Goal: Task Accomplishment & Management: Use online tool/utility

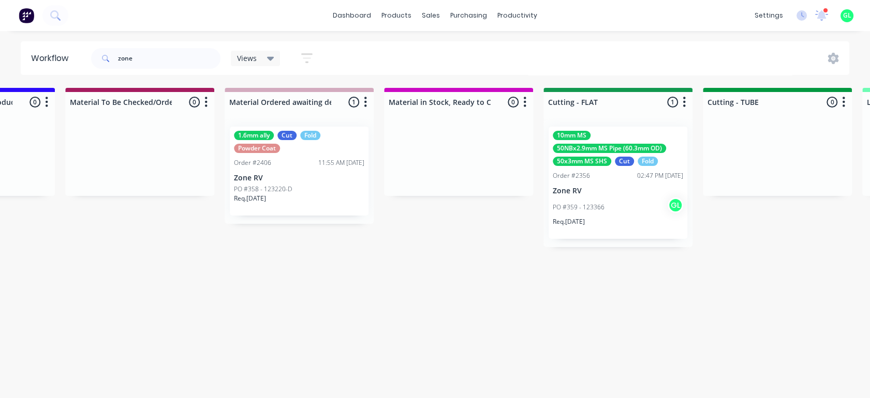
scroll to position [0, 1533]
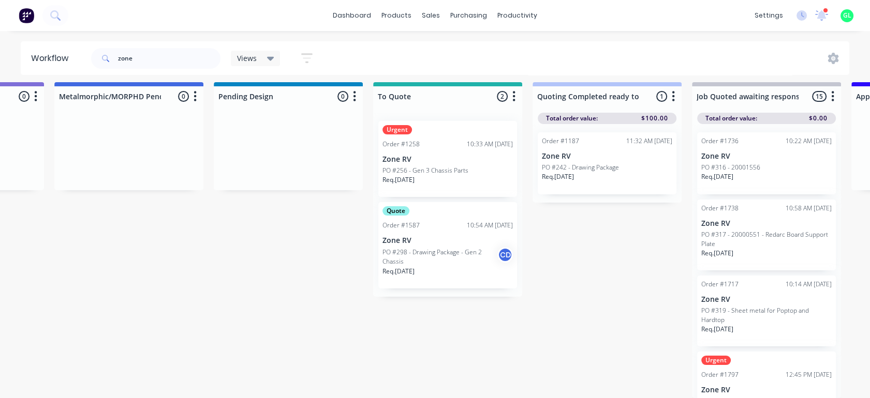
drag, startPoint x: 500, startPoint y: 210, endPoint x: 422, endPoint y: 207, distance: 77.7
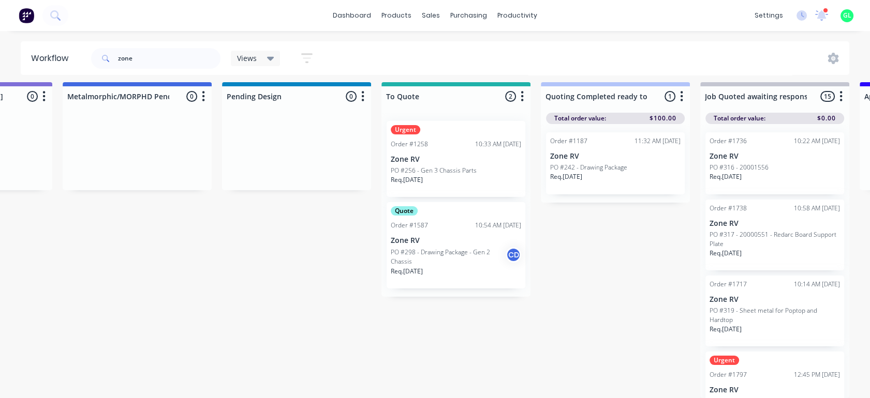
drag, startPoint x: 538, startPoint y: 213, endPoint x: 619, endPoint y: 209, distance: 81.3
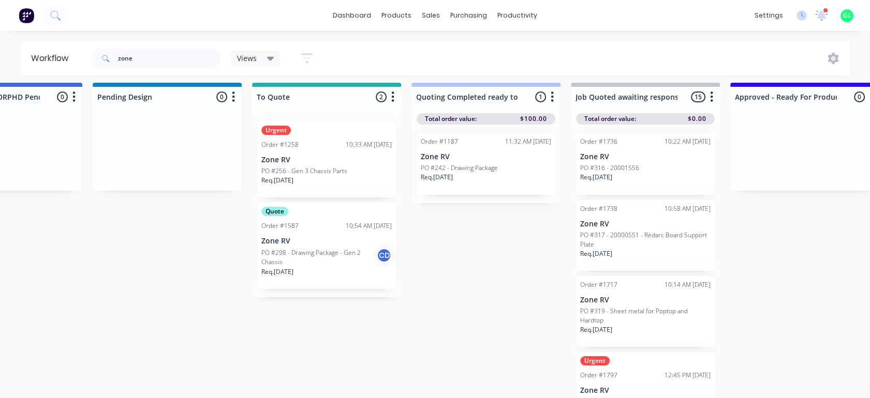
scroll to position [14, 726]
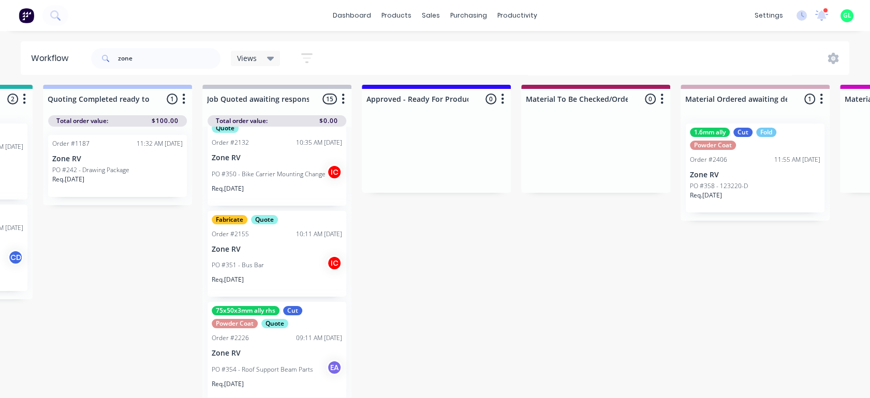
scroll to position [1, 1160]
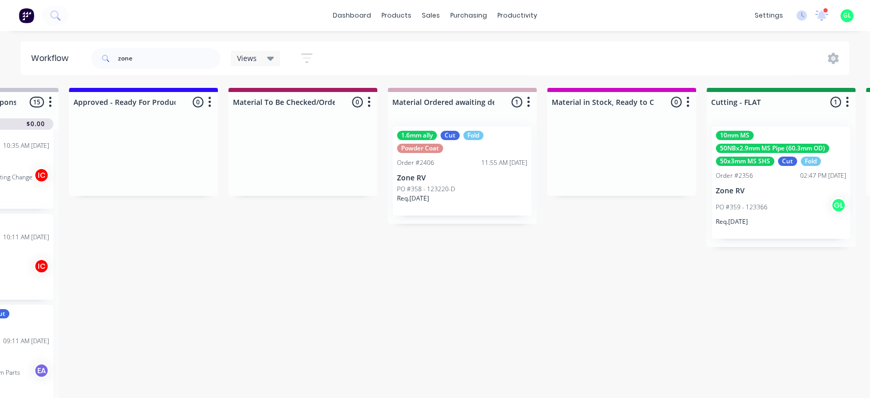
drag, startPoint x: 676, startPoint y: 266, endPoint x: 739, endPoint y: 253, distance: 65.0
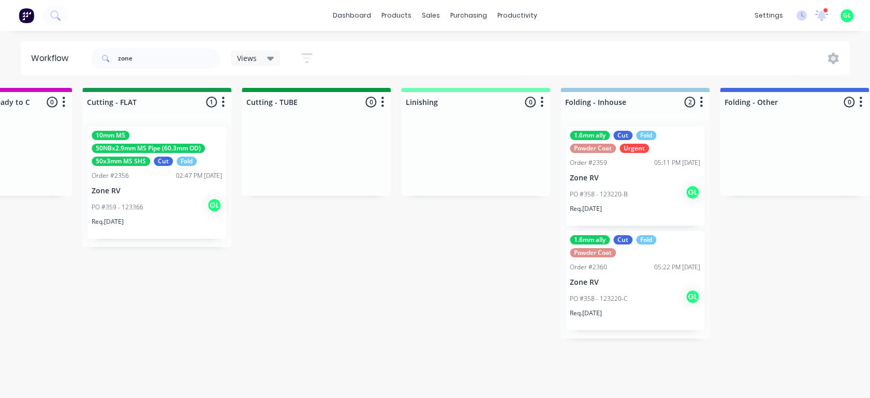
drag, startPoint x: 740, startPoint y: 253, endPoint x: 811, endPoint y: 249, distance: 71.0
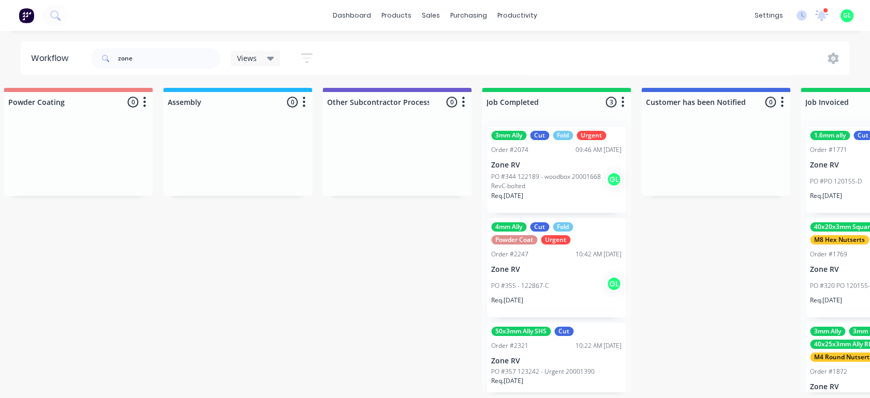
drag, startPoint x: 811, startPoint y: 249, endPoint x: 878, endPoint y: 246, distance: 66.8
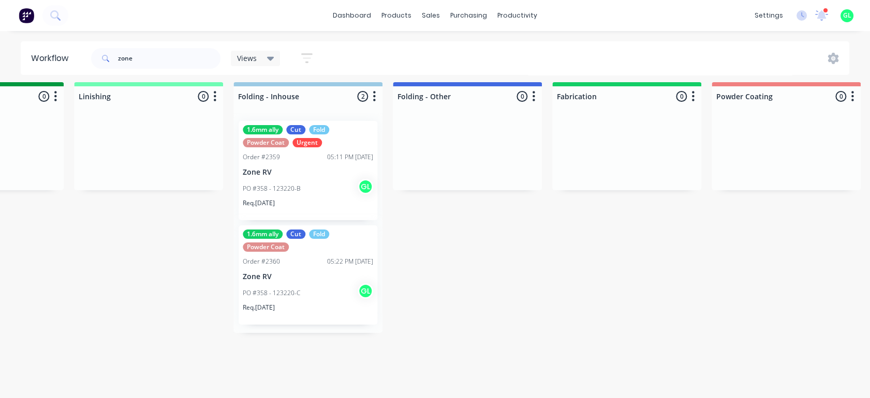
scroll to position [14, 1839]
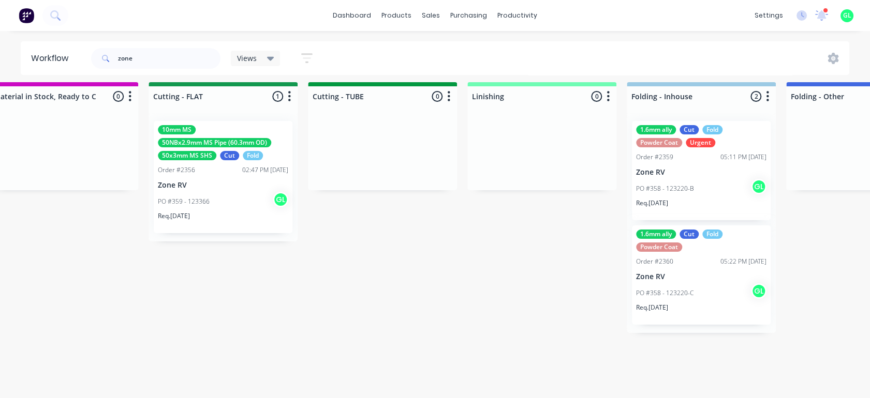
drag, startPoint x: 495, startPoint y: 219, endPoint x: 358, endPoint y: 248, distance: 140.0
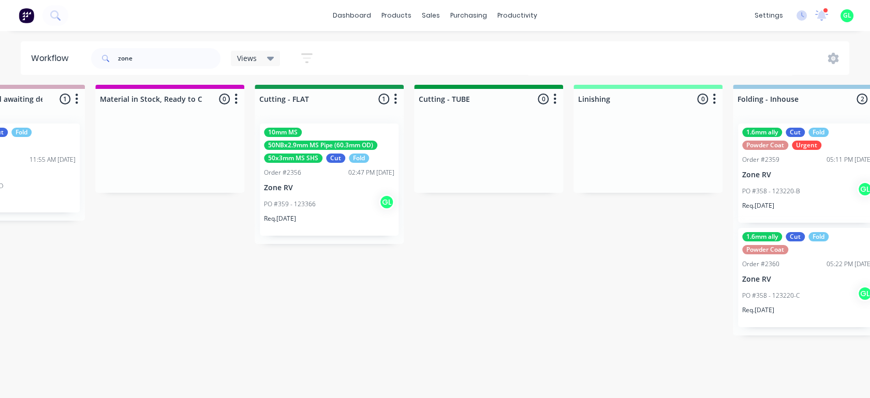
scroll to position [0, 1839]
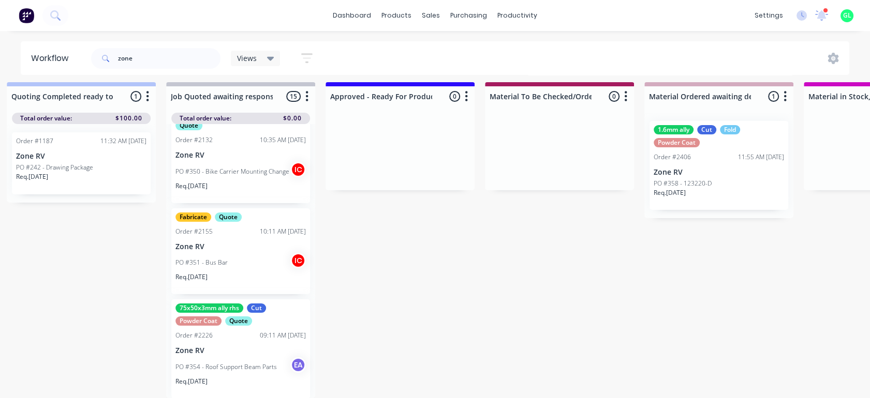
drag, startPoint x: 593, startPoint y: 224, endPoint x: 468, endPoint y: 241, distance: 127.0
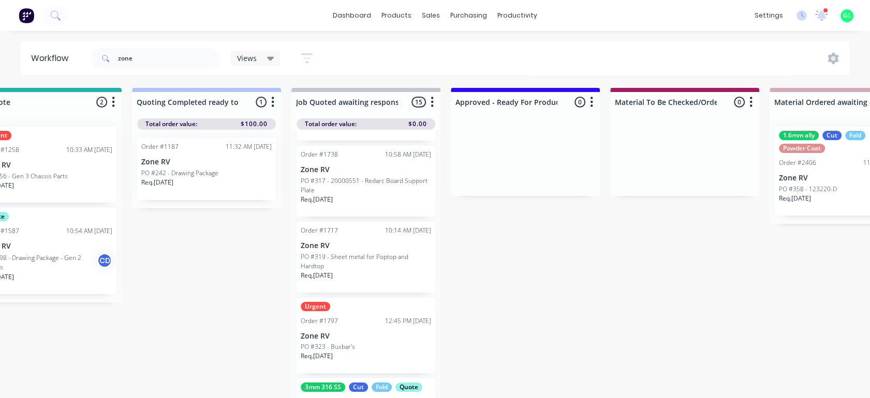
scroll to position [0, 0]
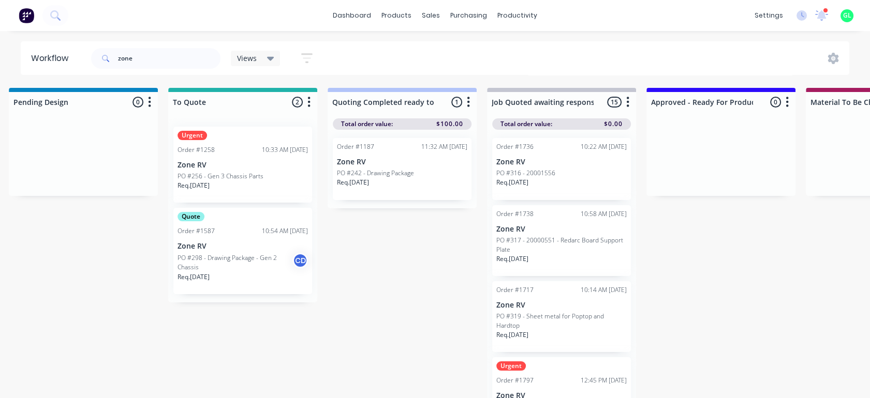
drag, startPoint x: 320, startPoint y: 251, endPoint x: 262, endPoint y: 256, distance: 58.2
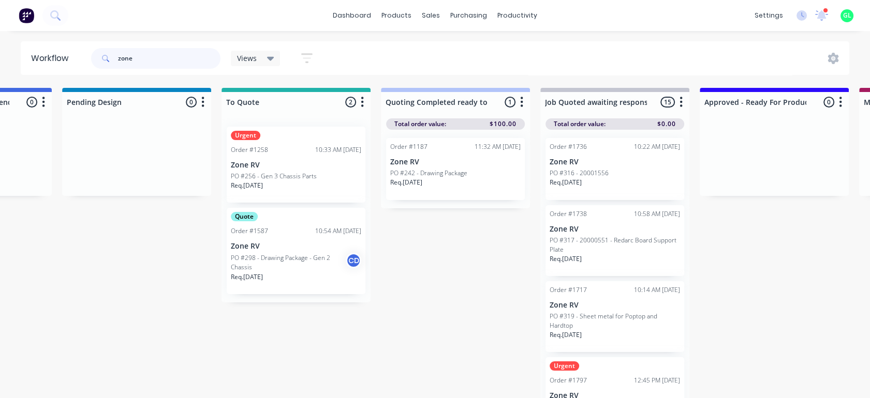
click at [151, 65] on input "zone" at bounding box center [169, 58] width 102 height 21
drag, startPoint x: 151, startPoint y: 65, endPoint x: 96, endPoint y: 59, distance: 55.7
click at [96, 59] on div "zone" at bounding box center [155, 58] width 129 height 21
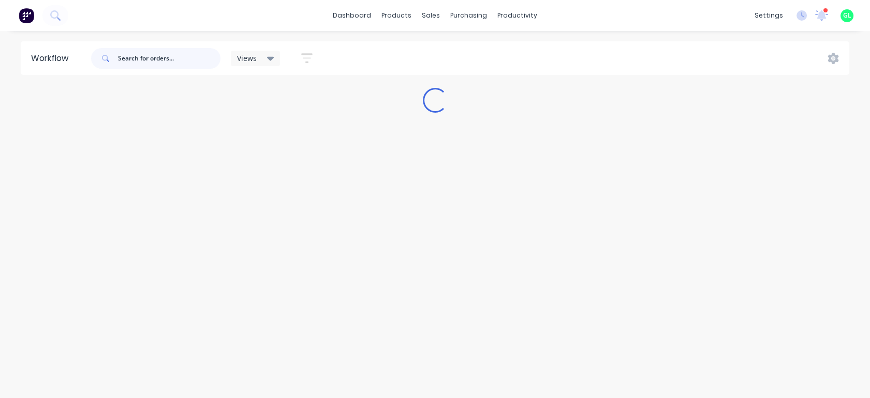
scroll to position [0, 0]
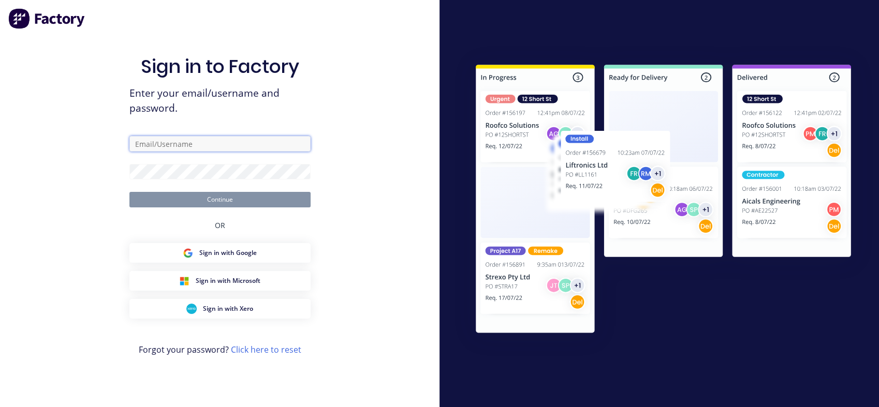
type input "[PERSON_NAME][EMAIL_ADDRESS][DOMAIN_NAME]"
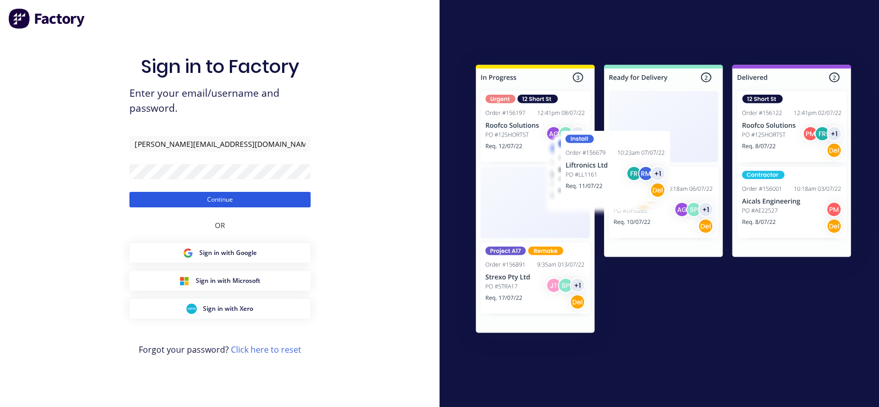
click at [216, 195] on button "Continue" at bounding box center [219, 200] width 181 height 16
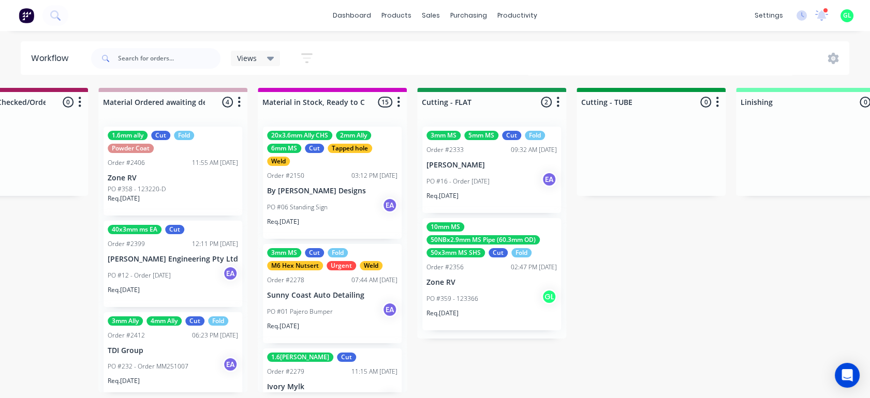
scroll to position [0, 2285]
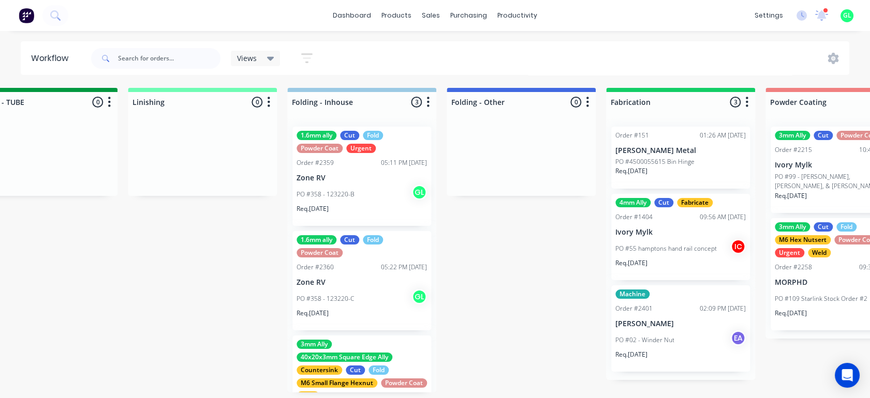
drag, startPoint x: 365, startPoint y: 244, endPoint x: 493, endPoint y: 231, distance: 129.0
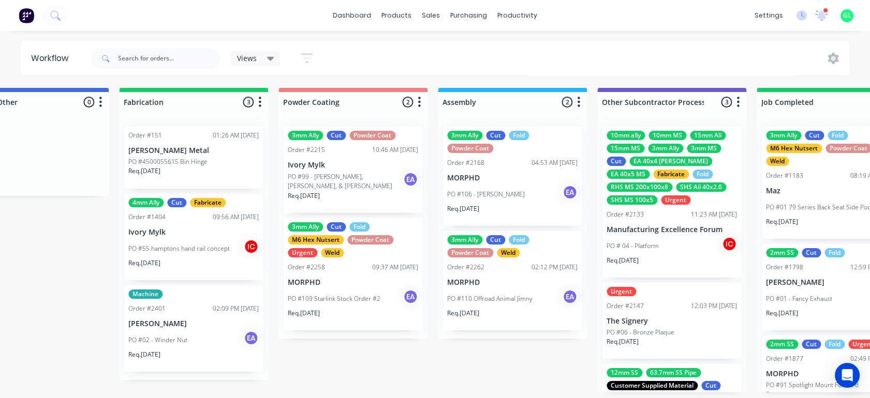
drag, startPoint x: 493, startPoint y: 231, endPoint x: 597, endPoint y: 232, distance: 104.0
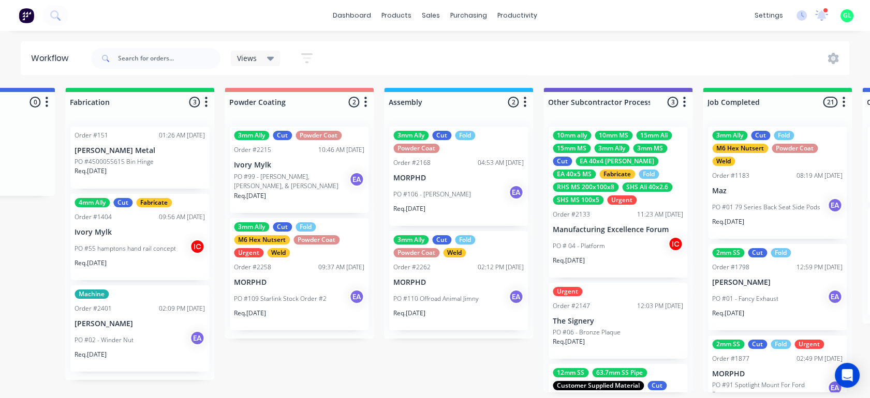
scroll to position [0, 2783]
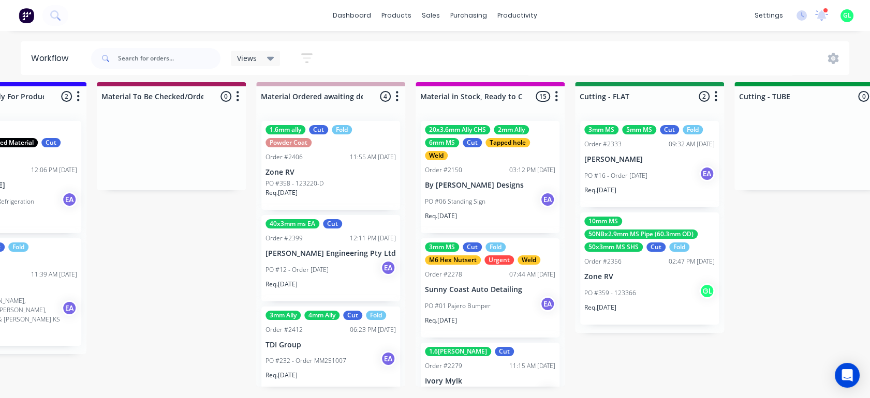
drag, startPoint x: 577, startPoint y: 232, endPoint x: 425, endPoint y: 258, distance: 154.3
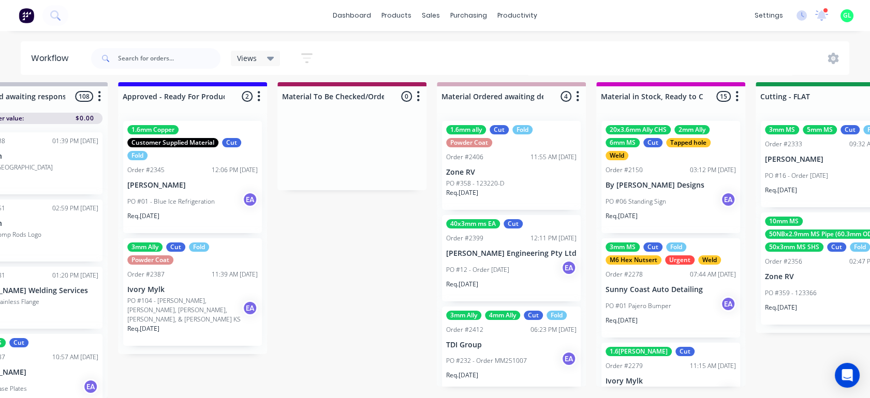
drag, startPoint x: 586, startPoint y: 256, endPoint x: 637, endPoint y: 257, distance: 50.7
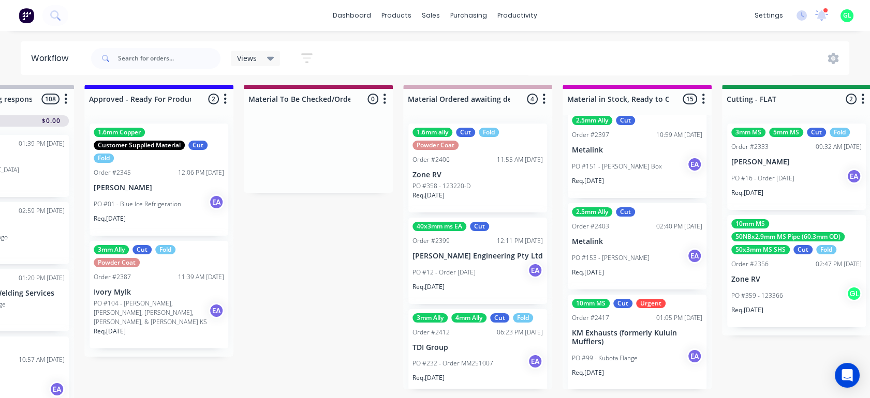
scroll to position [0, 1372]
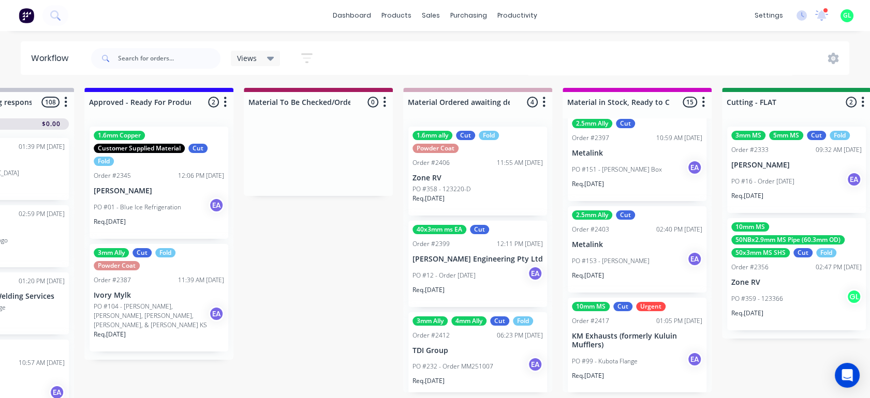
click at [774, 185] on p "PO #16 - Order [DATE]" at bounding box center [762, 181] width 63 height 9
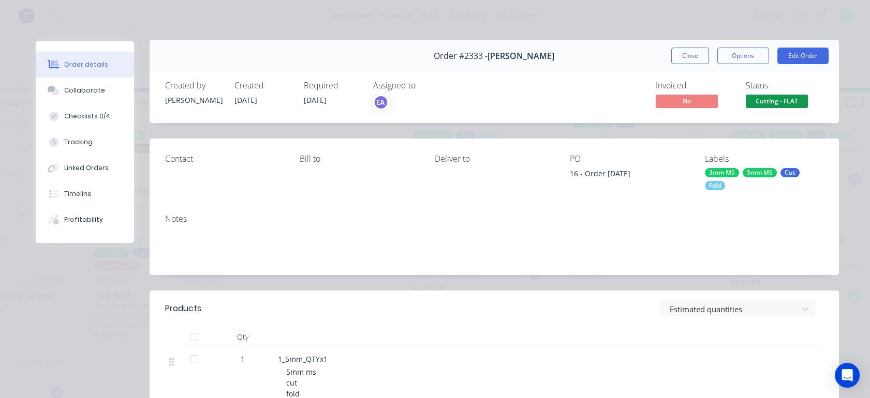
scroll to position [0, 0]
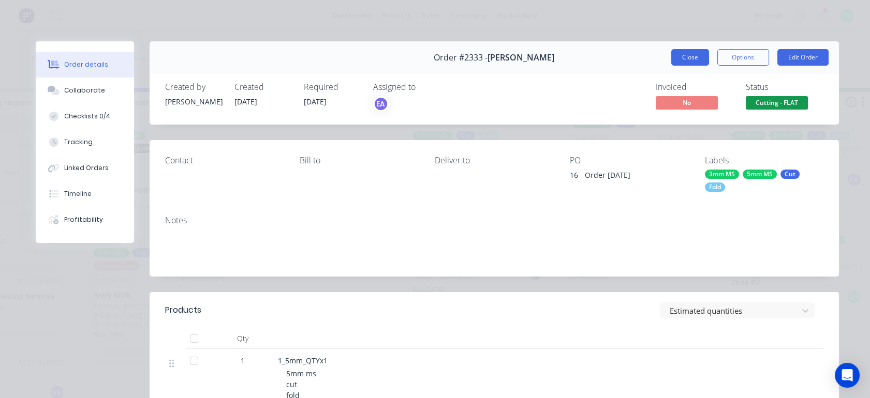
click at [690, 50] on button "Close" at bounding box center [690, 57] width 38 height 17
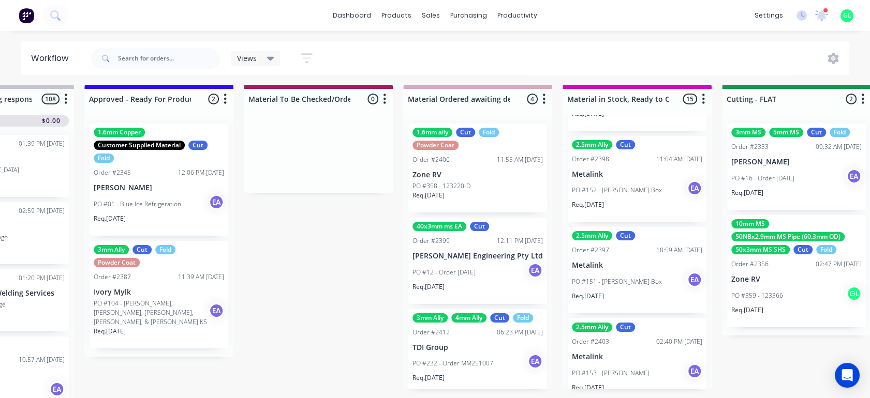
scroll to position [0, 1372]
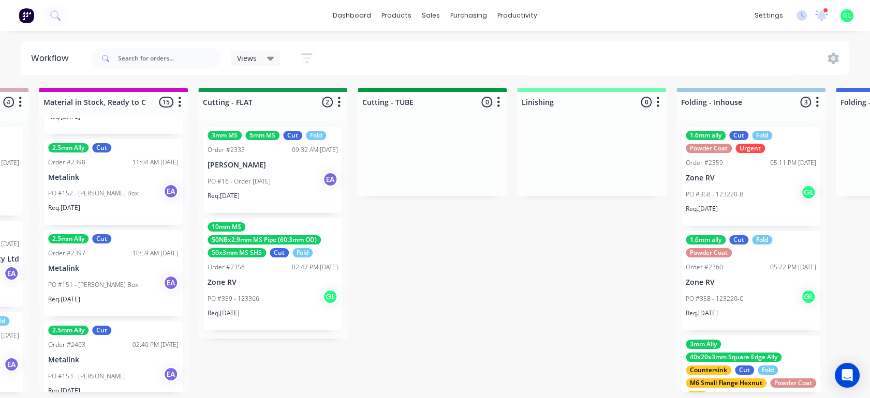
drag, startPoint x: 767, startPoint y: 241, endPoint x: 830, endPoint y: 240, distance: 63.1
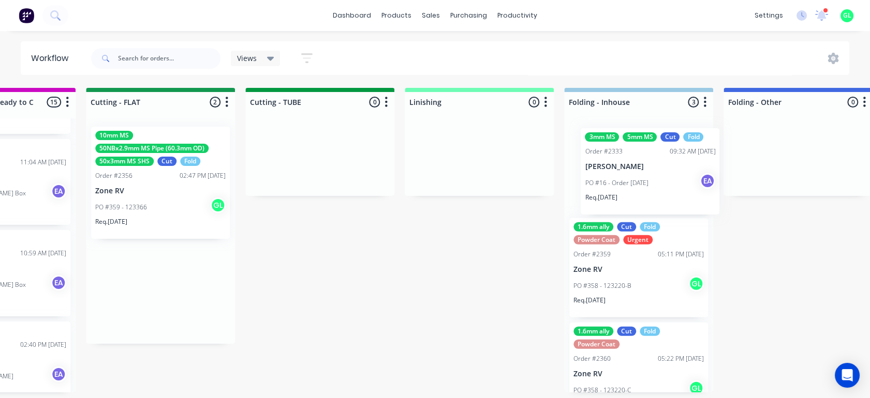
scroll to position [0, 2009]
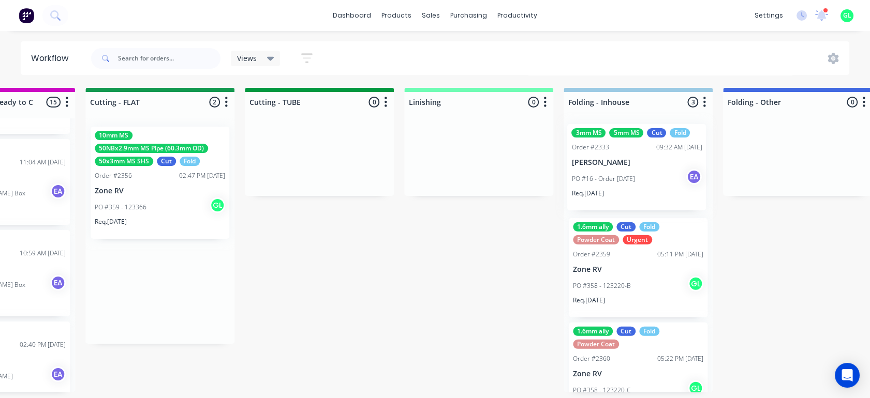
drag, startPoint x: 285, startPoint y: 202, endPoint x: 666, endPoint y: 198, distance: 381.9
click at [666, 198] on div "Submitted 12 Status colour #273444 hex #273444 Save Cancel Summaries Total orde…" at bounding box center [122, 246] width 4277 height 316
